Goal: Task Accomplishment & Management: Manage account settings

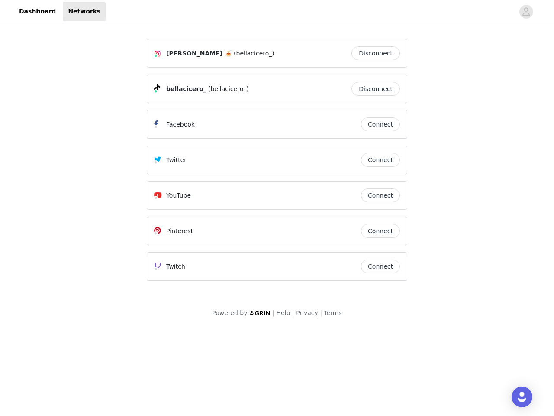
click at [277, 164] on div "Twitter" at bounding box center [257, 160] width 207 height 10
click at [277, 12] on div at bounding box center [310, 11] width 409 height 19
click at [526, 12] on icon "avatar" at bounding box center [526, 12] width 8 height 14
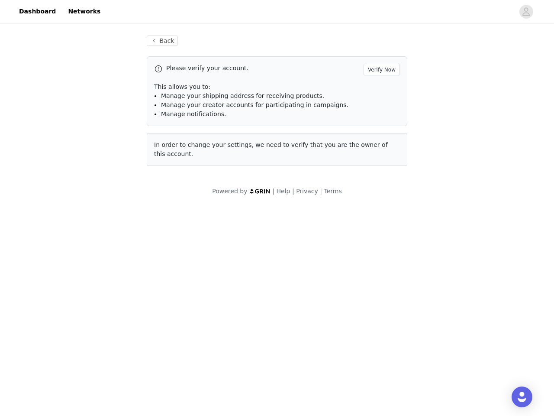
click at [378, 53] on div "Back Please verify your account. Verify Now This allows you to: Manage your shi…" at bounding box center [276, 100] width 281 height 151
click at [378, 89] on p "This allows you to:" at bounding box center [277, 86] width 246 height 9
click at [380, 124] on div "Please verify your account. Verify Now This allows you to: Manage your shipping…" at bounding box center [277, 91] width 261 height 70
click at [380, 160] on div "Back Please verify your account. Verify Now This allows you to: Manage your shi…" at bounding box center [276, 100] width 281 height 151
click at [380, 195] on div "Powered by | Help | Privacy | Terms" at bounding box center [277, 196] width 554 height 19
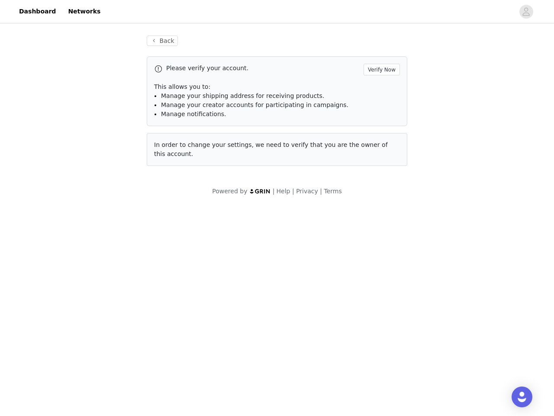
click at [380, 231] on body "Dashboard Networks Back Please verify your account. Verify Now This allows you …" at bounding box center [277, 208] width 554 height 416
